Goal: Task Accomplishment & Management: Manage account settings

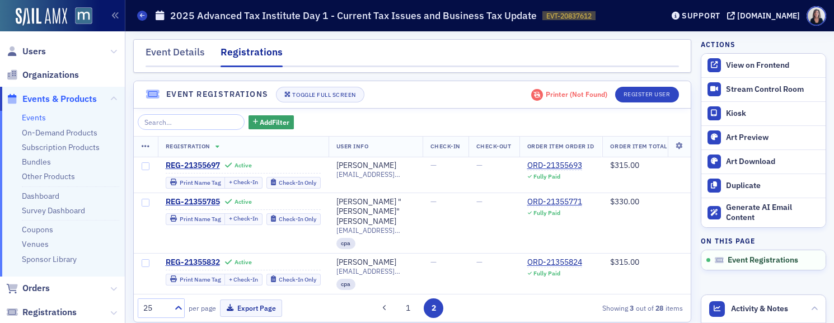
scroll to position [0, 3]
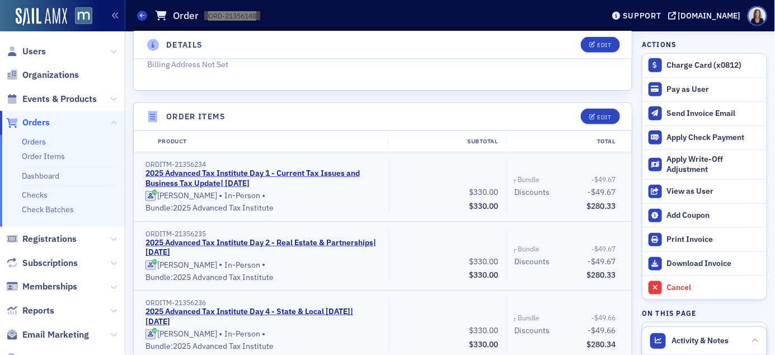
scroll to position [276, 0]
click at [604, 120] on button "Edit" at bounding box center [600, 118] width 39 height 16
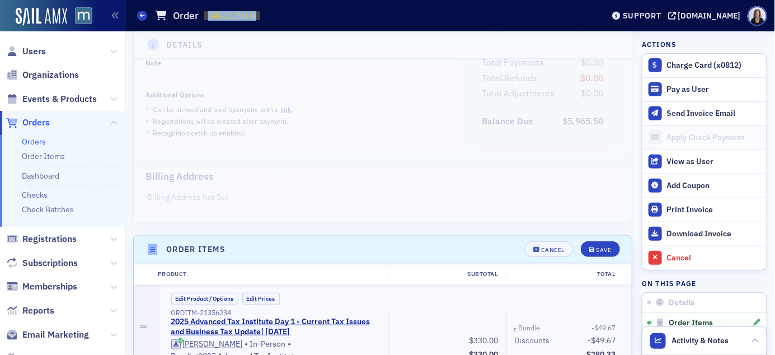
scroll to position [145, 0]
click at [607, 247] on div "Save" at bounding box center [603, 249] width 15 height 6
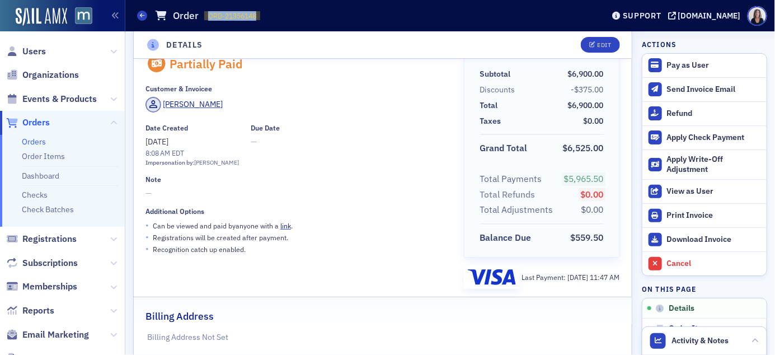
scroll to position [7, 0]
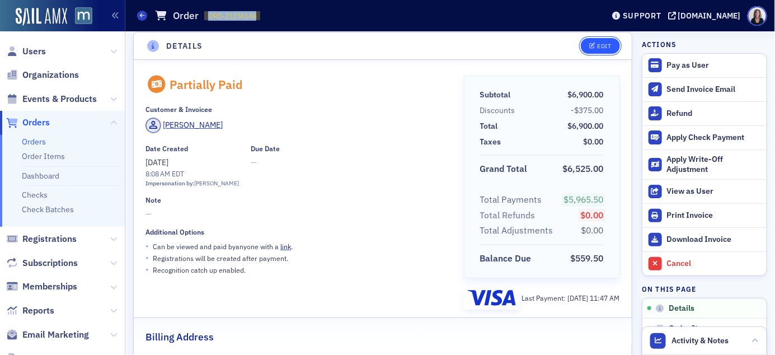
click at [608, 46] on div "Edit" at bounding box center [604, 46] width 14 height 6
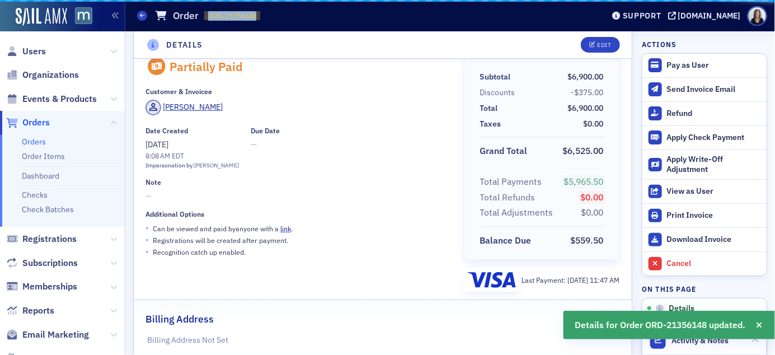
scroll to position [2, 0]
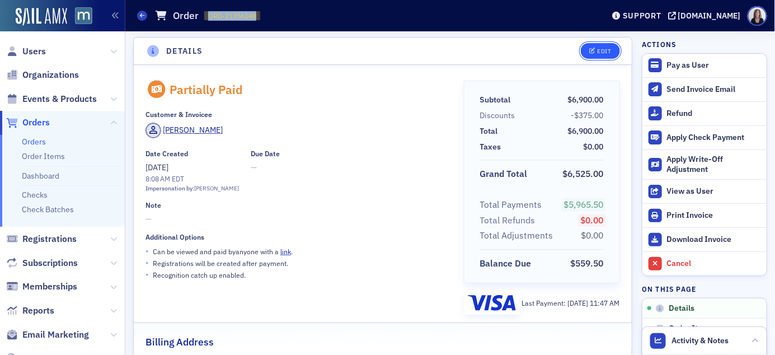
click at [604, 52] on div "Edit" at bounding box center [604, 51] width 14 height 6
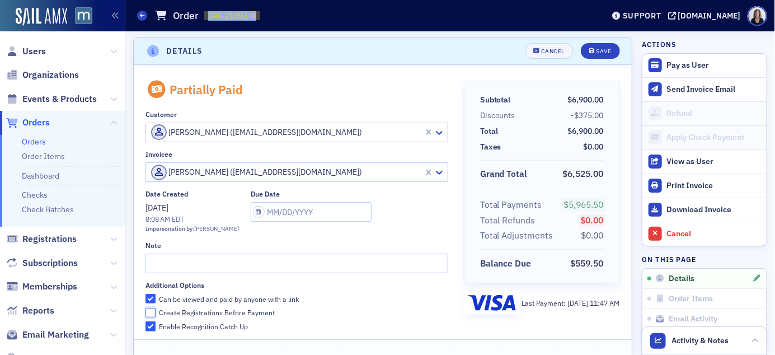
click at [148, 312] on input "Create Registrations Before Payment" at bounding box center [150, 313] width 10 height 10
checkbox input "true"
click at [602, 53] on div "Save" at bounding box center [603, 51] width 15 height 6
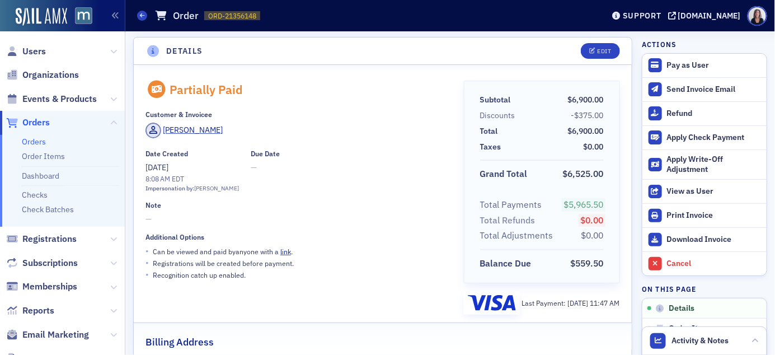
click at [283, 47] on header "Details Edit" at bounding box center [383, 50] width 498 height 27
click at [676, 243] on div "Download Invoice" at bounding box center [714, 239] width 94 height 10
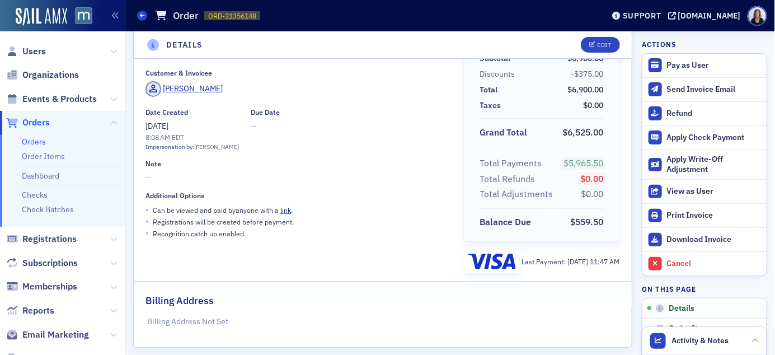
scroll to position [43, 0]
